Goal: Transaction & Acquisition: Register for event/course

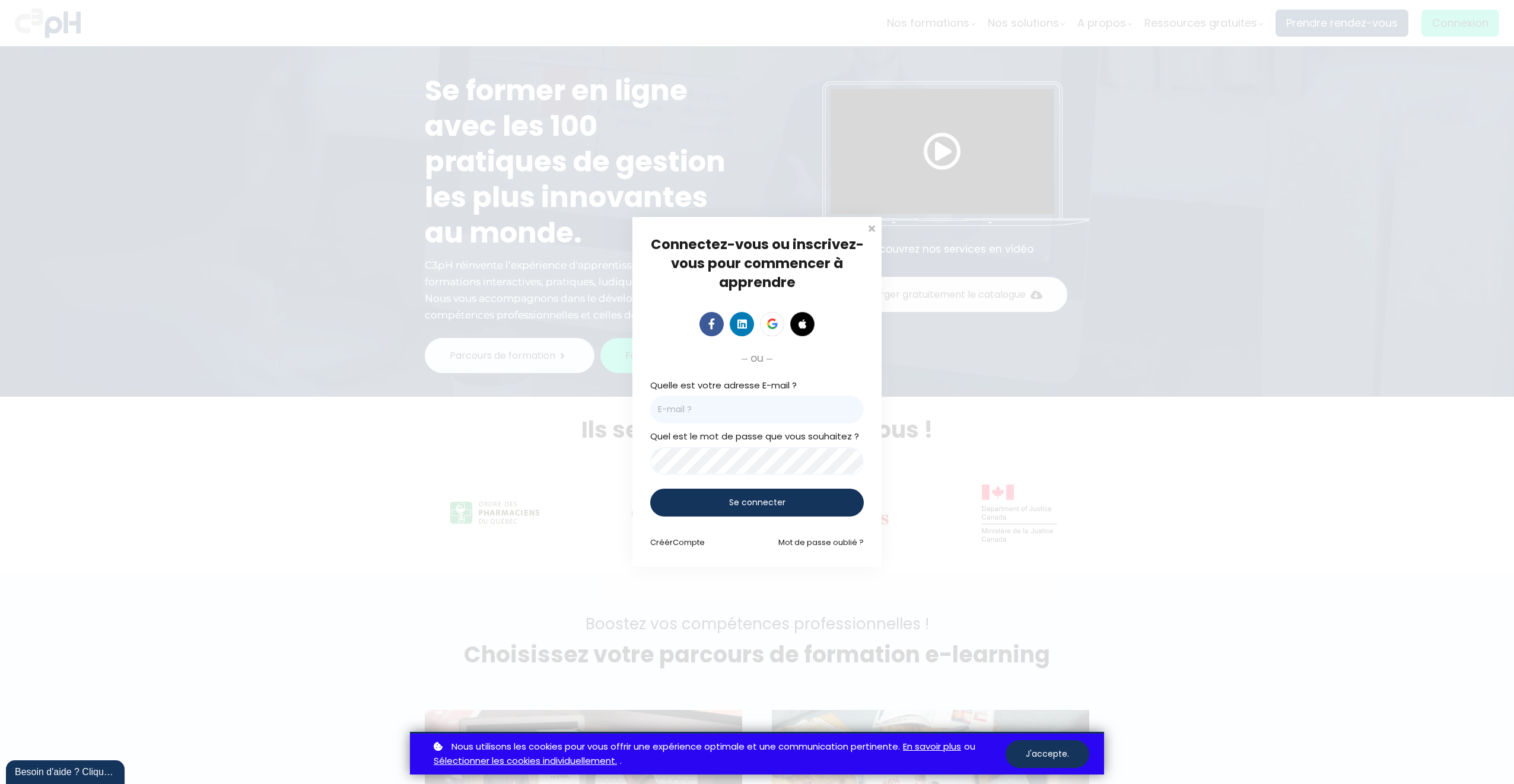
click at [781, 412] on input "email" at bounding box center [757, 409] width 213 height 28
paste input "C3PH"
click at [720, 411] on input "C3PH" at bounding box center [757, 409] width 213 height 28
paste input "[DOMAIN_NAME][EMAIL_ADDRESS][DOMAIN_NAME]"
paste input "email"
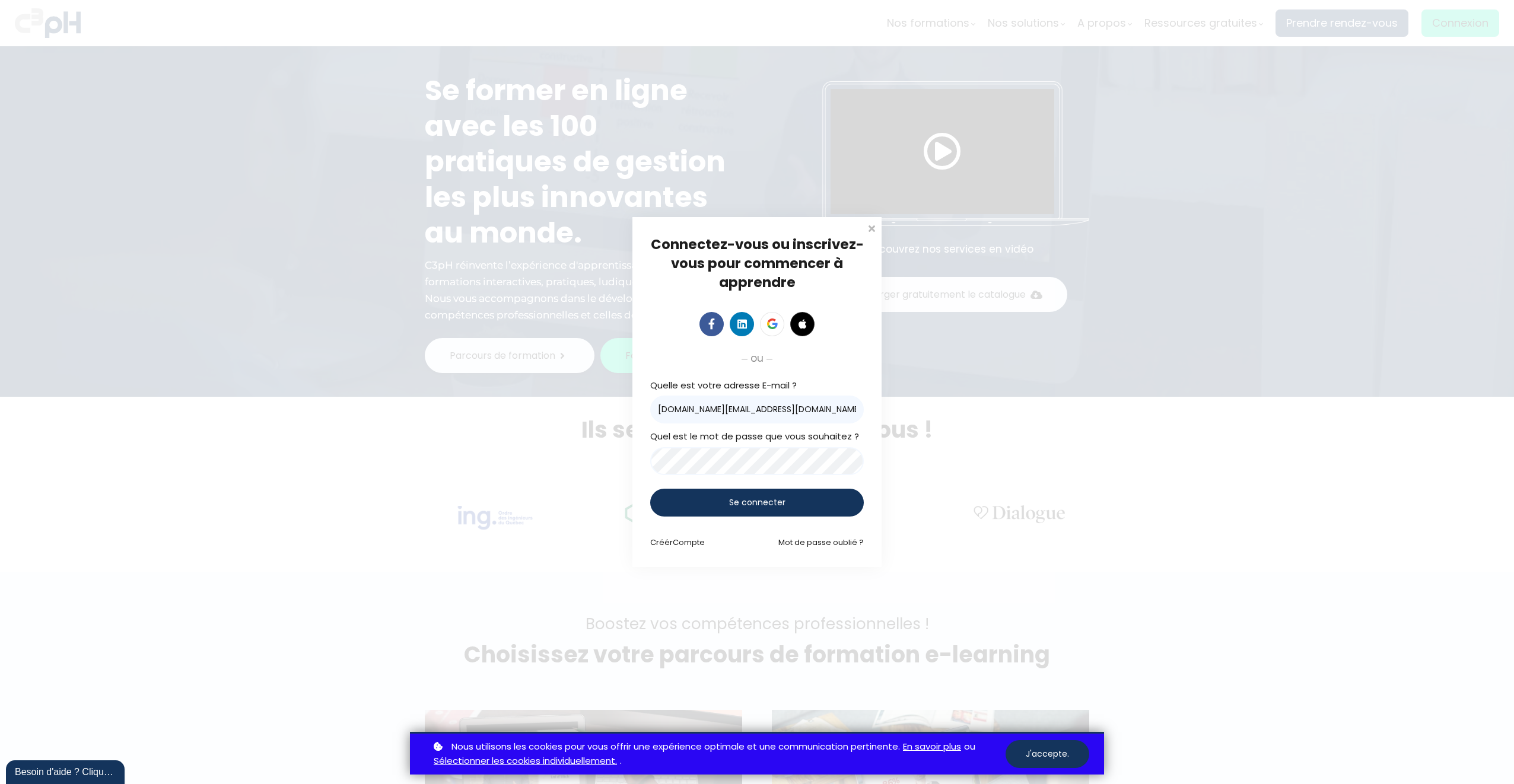
type input "[DOMAIN_NAME][EMAIL_ADDRESS][DOMAIN_NAME]"
click at [731, 491] on div "Se connecter" at bounding box center [757, 502] width 213 height 28
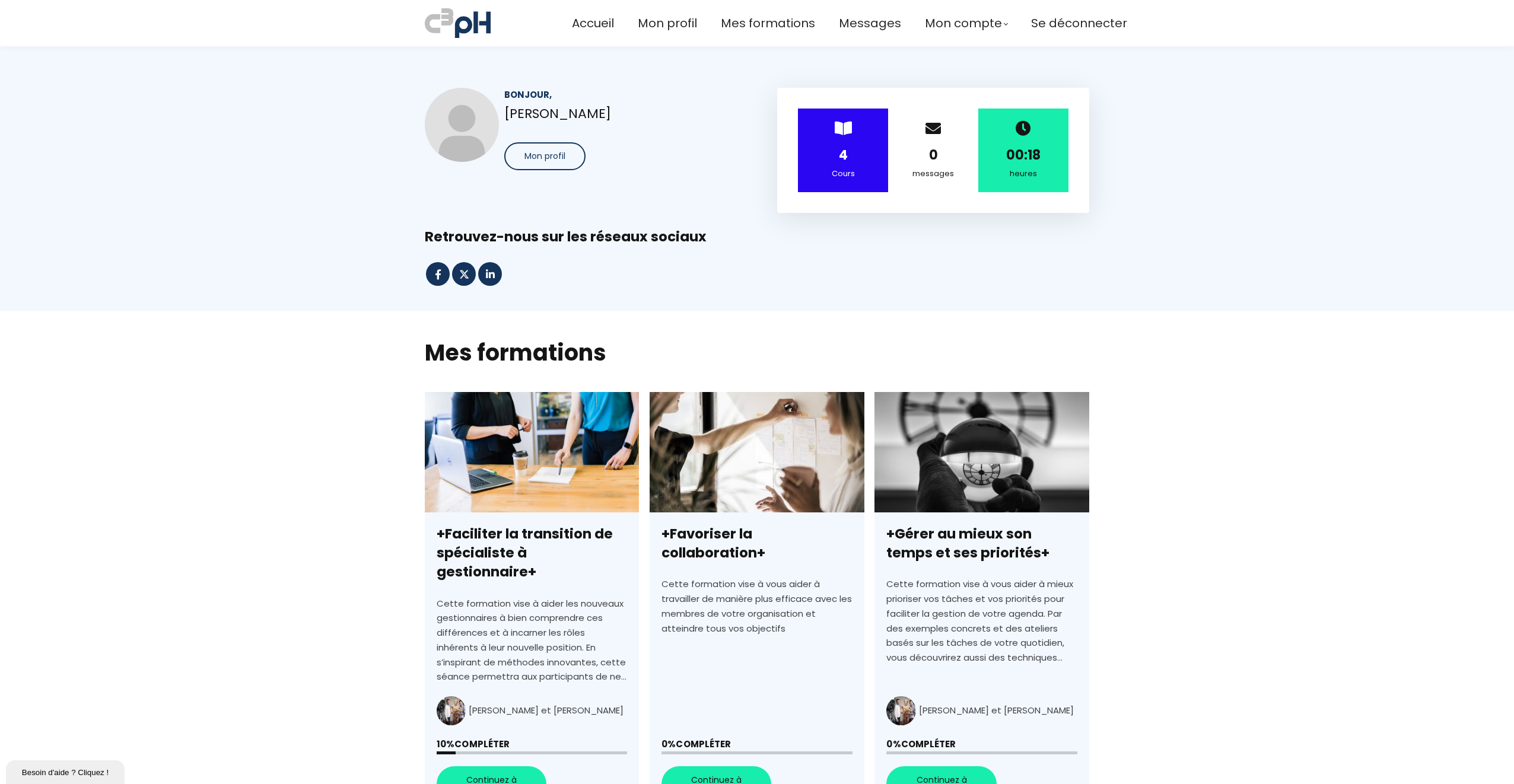
click at [1285, 277] on section "Bonjour, Yuankang Lu Mon profil > 4 Cours 0 messages 00:18 heures" at bounding box center [757, 178] width 1514 height 265
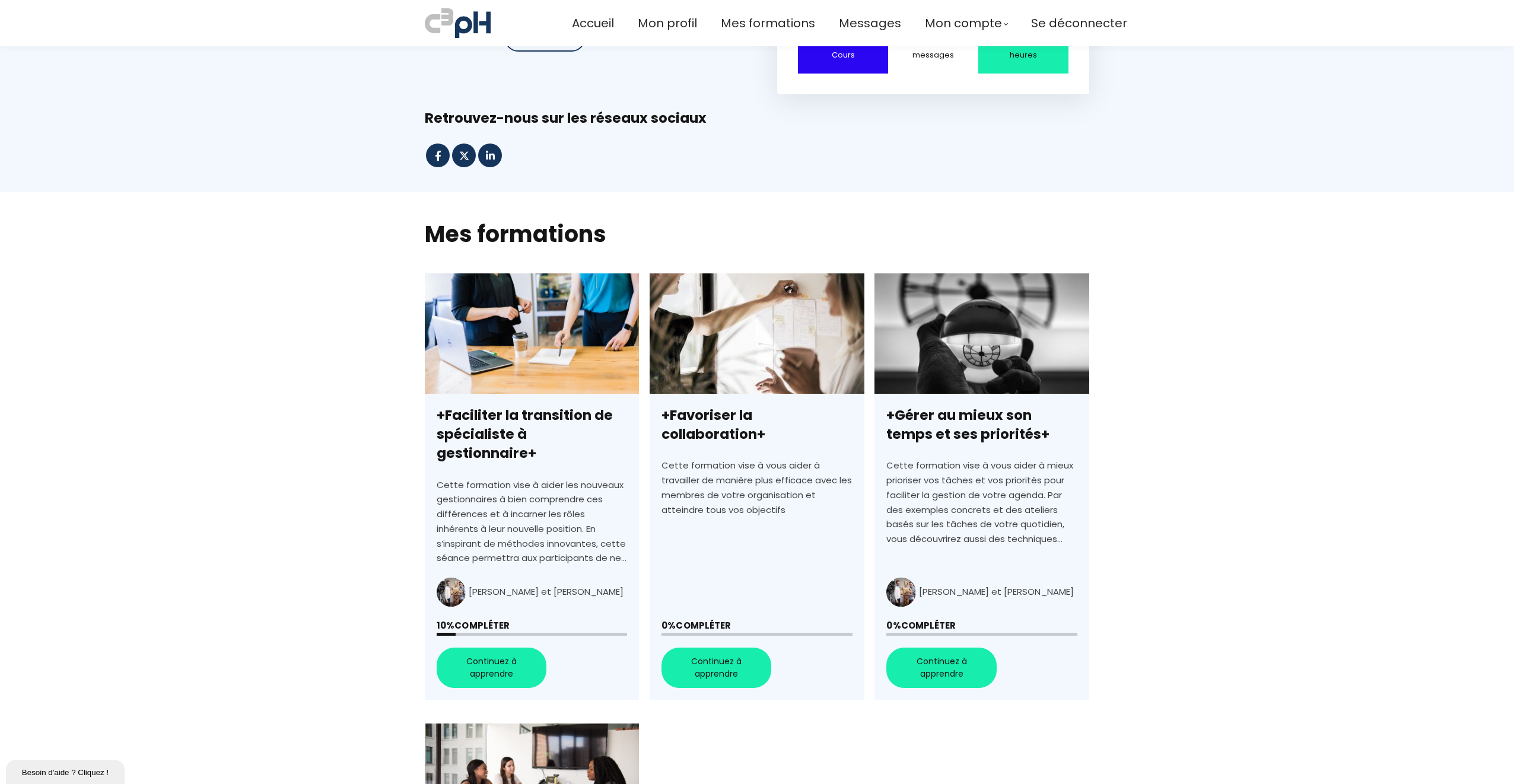
click at [507, 643] on link "+Faciliter la transition de spécialiste à gestionnaire+" at bounding box center [532, 487] width 214 height 426
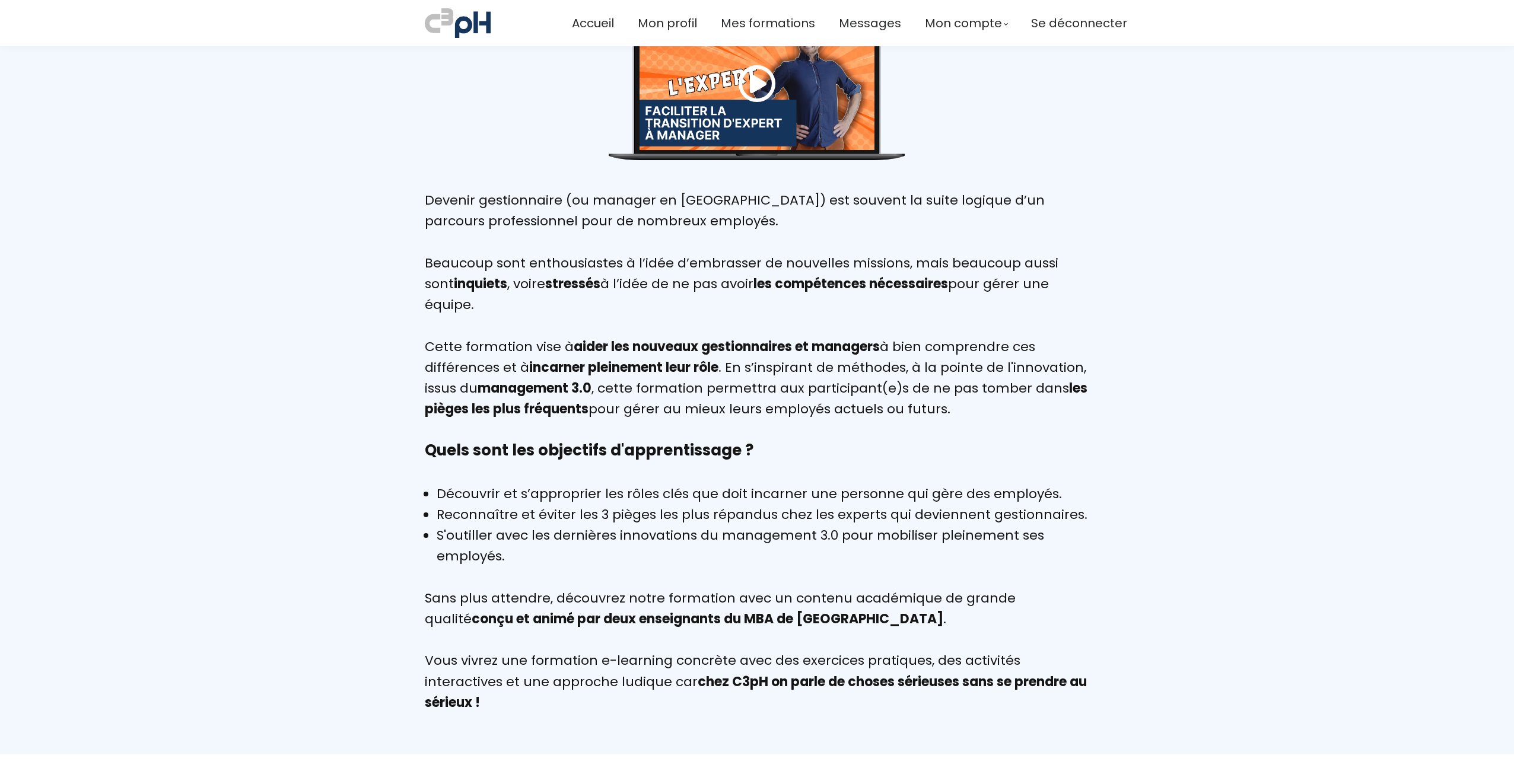
scroll to position [890, 0]
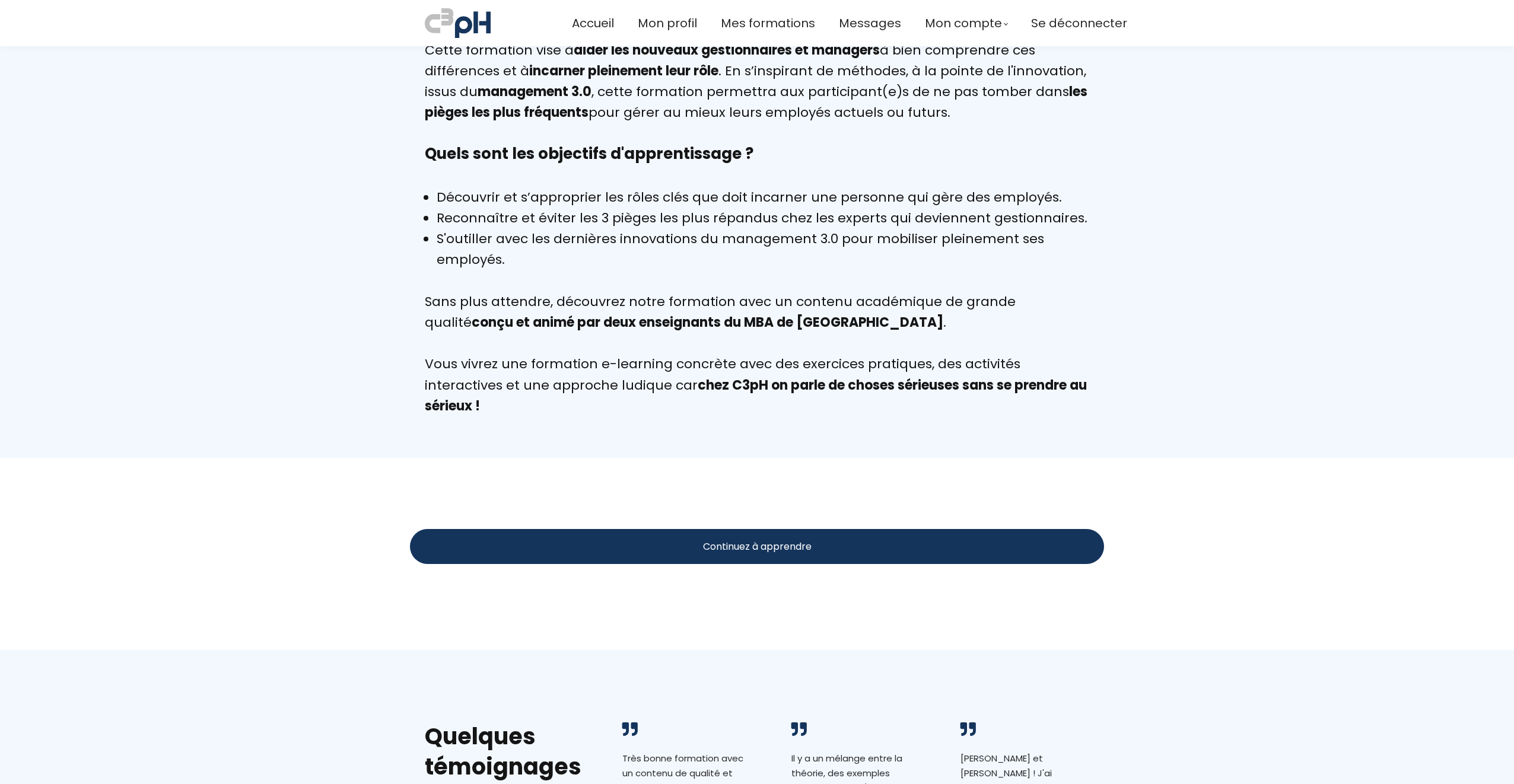
click at [764, 539] on span "Continuez à apprendre" at bounding box center [758, 547] width 109 height 15
